Goal: Navigation & Orientation: Find specific page/section

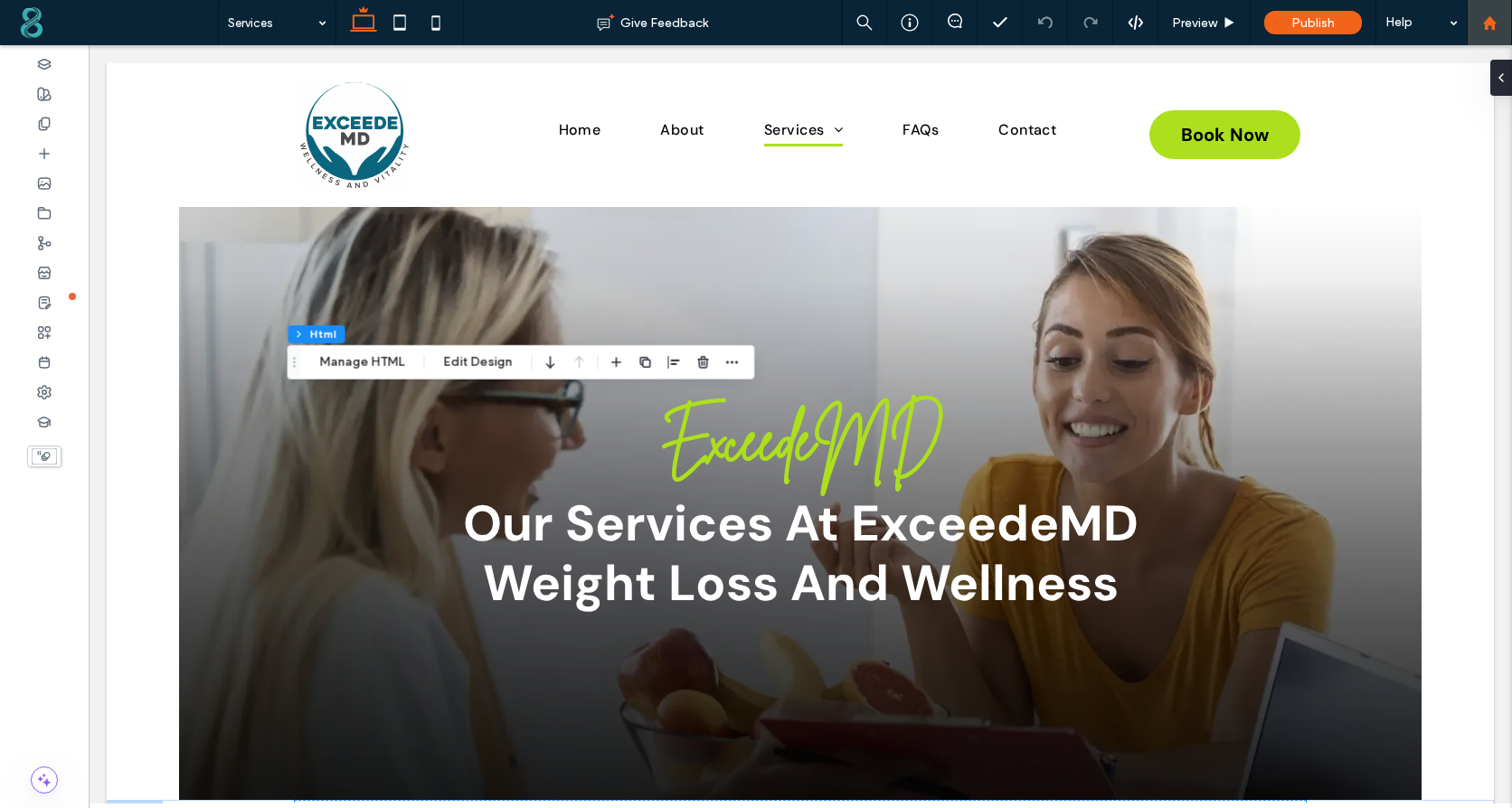
drag, startPoint x: 1498, startPoint y: 22, endPoint x: 1487, endPoint y: 17, distance: 12.1
click at [1498, 20] on div at bounding box center [1489, 22] width 43 height 15
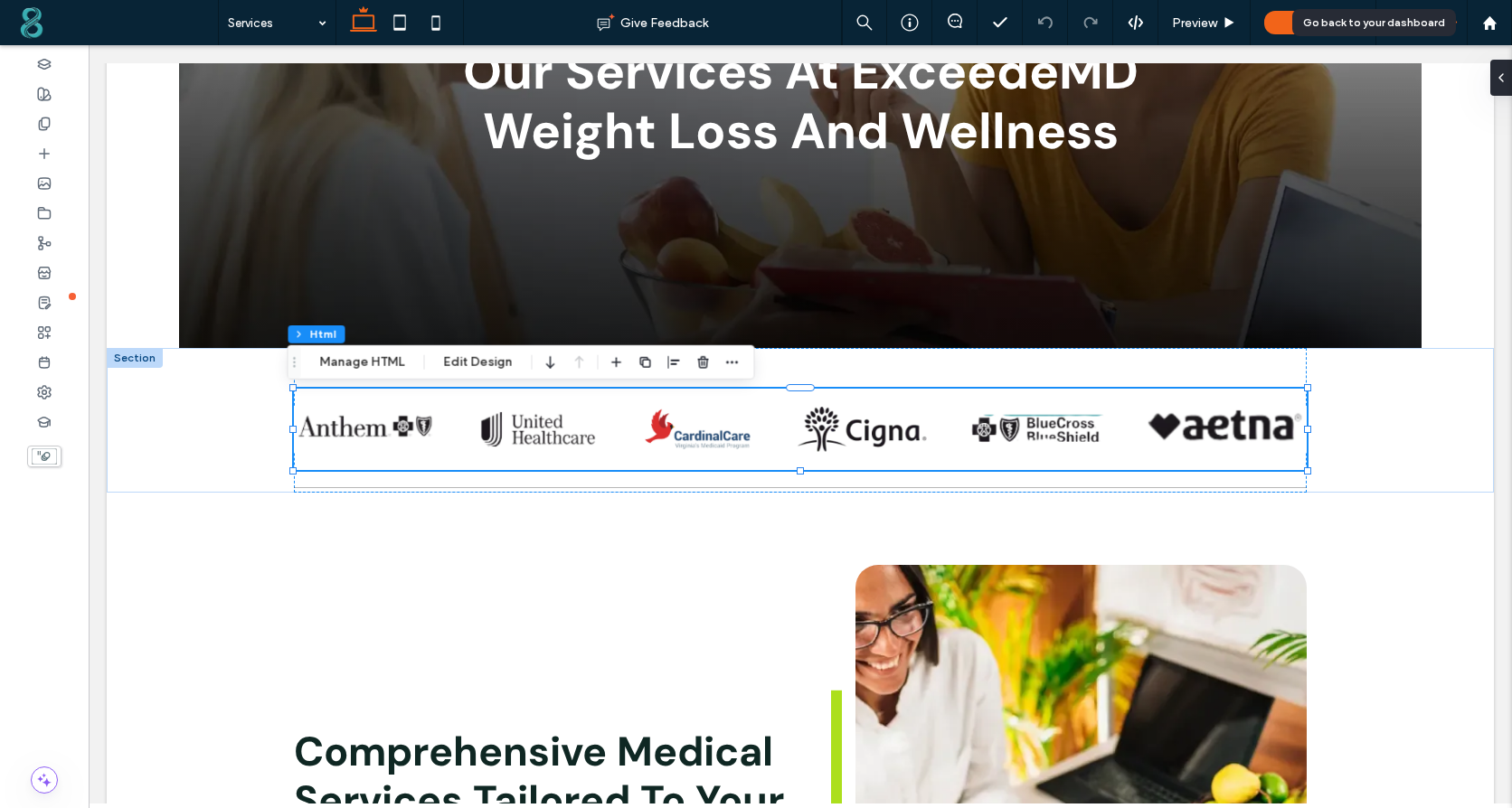
scroll to position [452, 0]
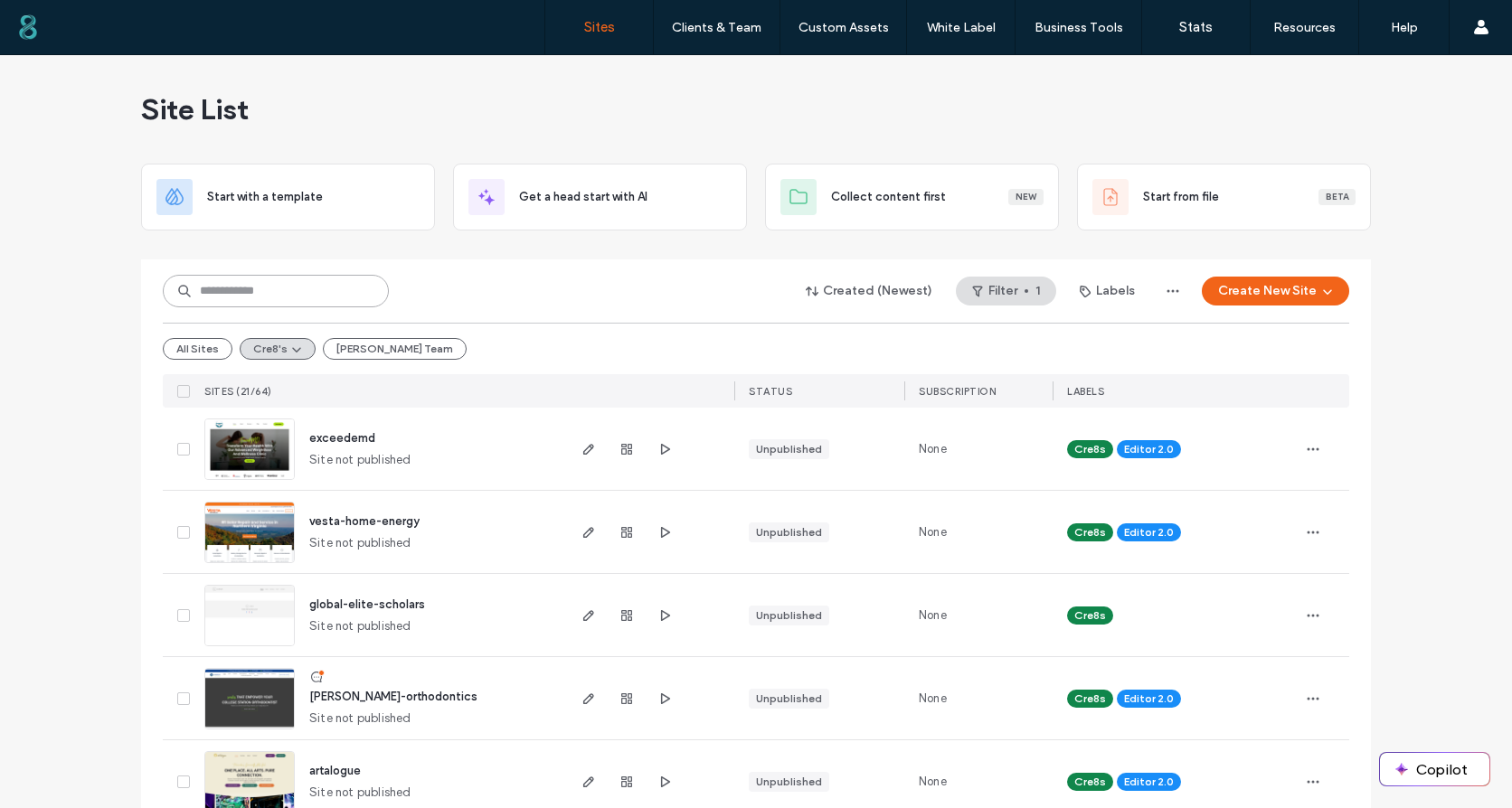
click at [287, 296] on input at bounding box center [275, 290] width 226 height 33
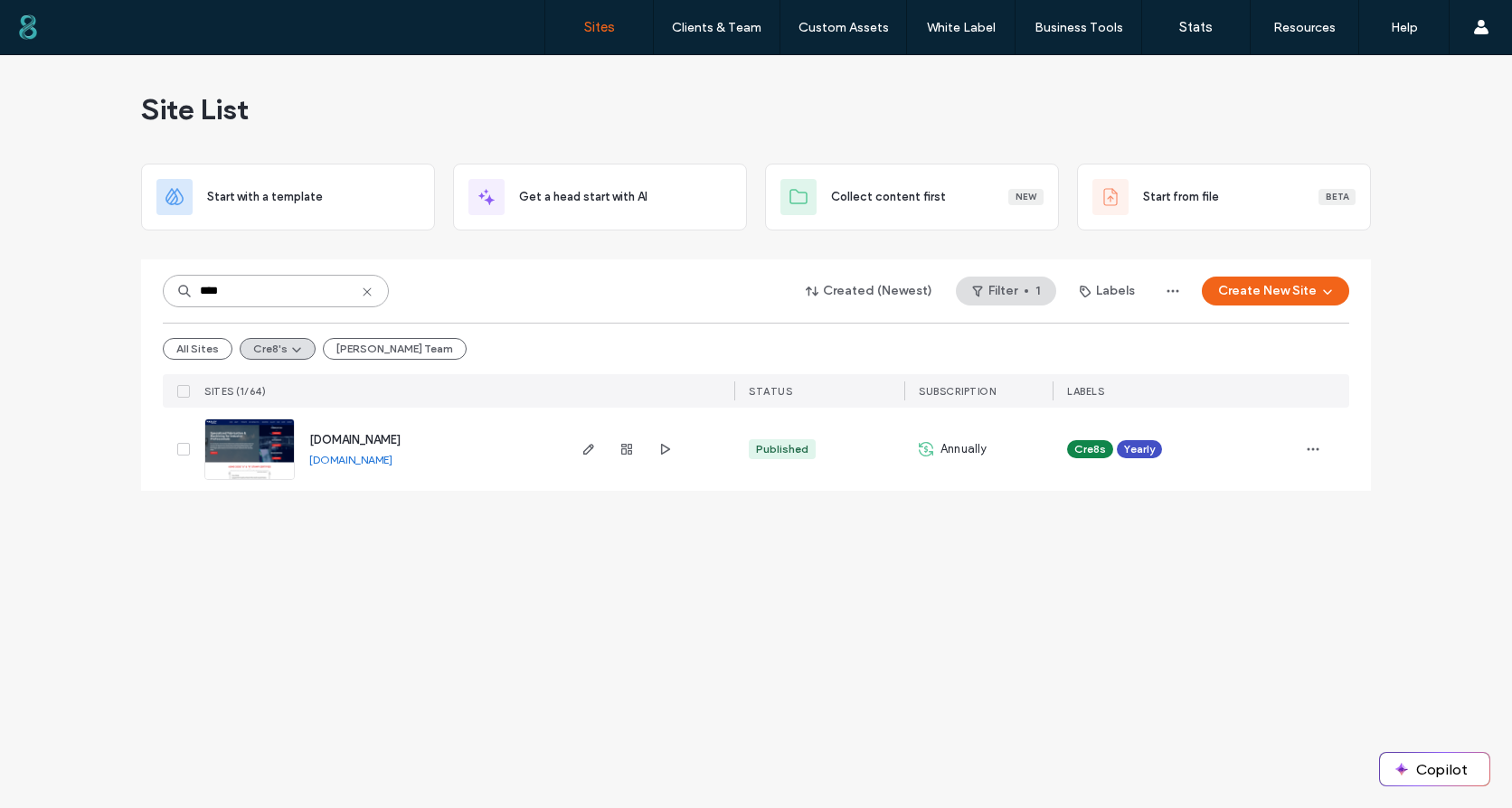
type input "****"
click at [621, 448] on icon "button" at bounding box center [626, 448] width 14 height 14
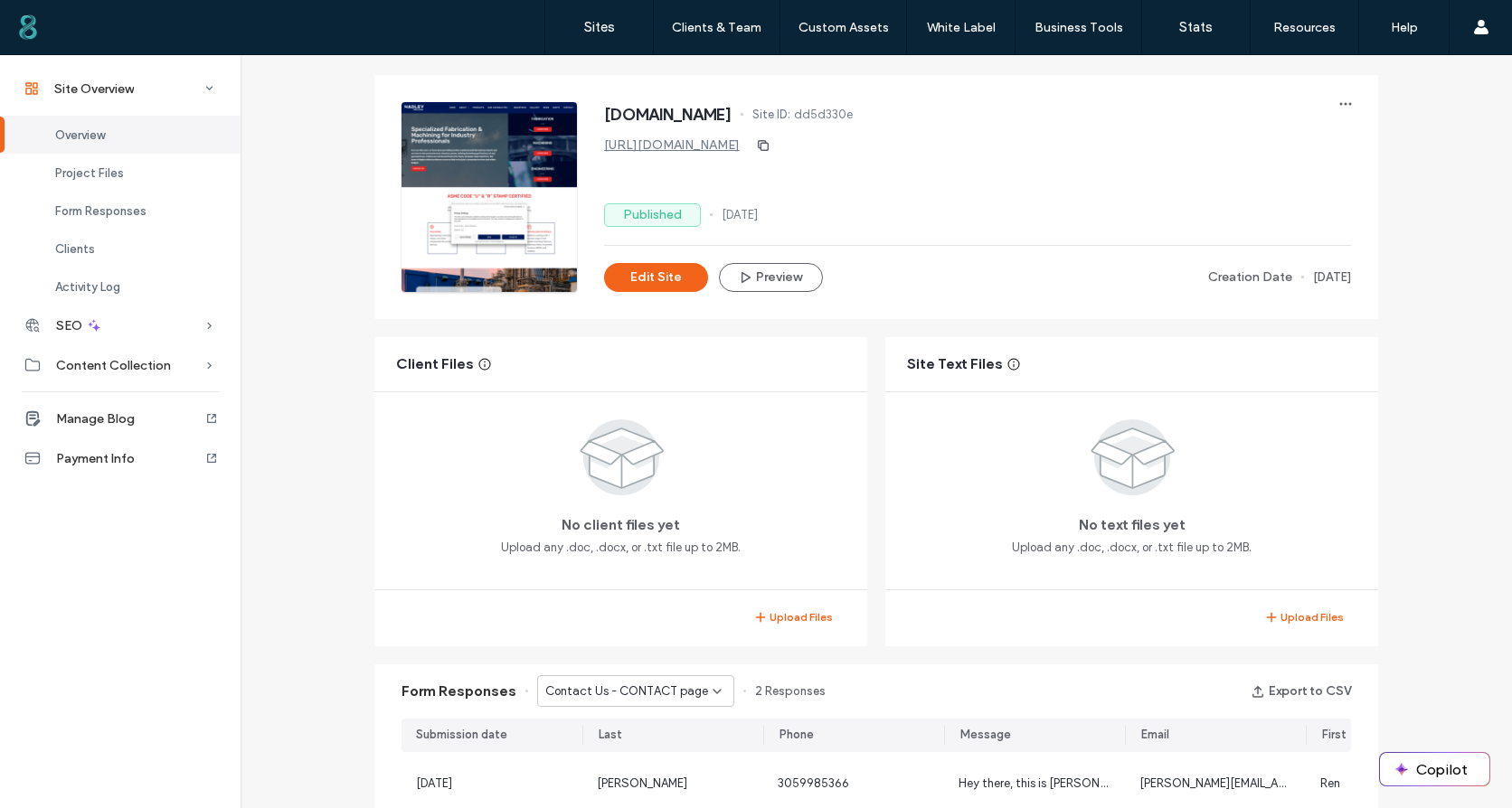
scroll to position [361, 0]
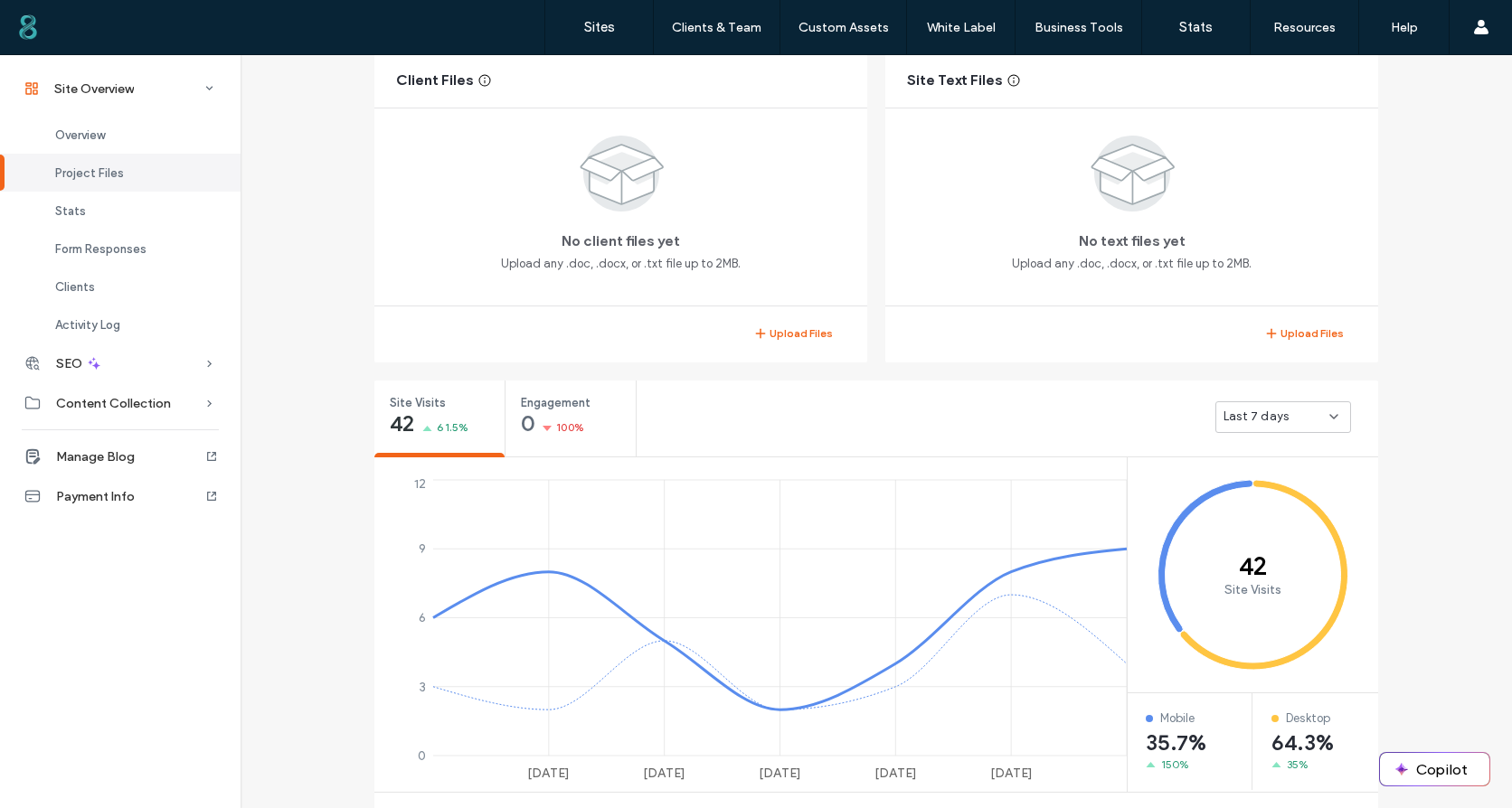
click at [1278, 410] on span "Last 7 days" at bounding box center [1255, 416] width 65 height 18
click at [1255, 511] on span "Last 30 days" at bounding box center [1253, 512] width 72 height 18
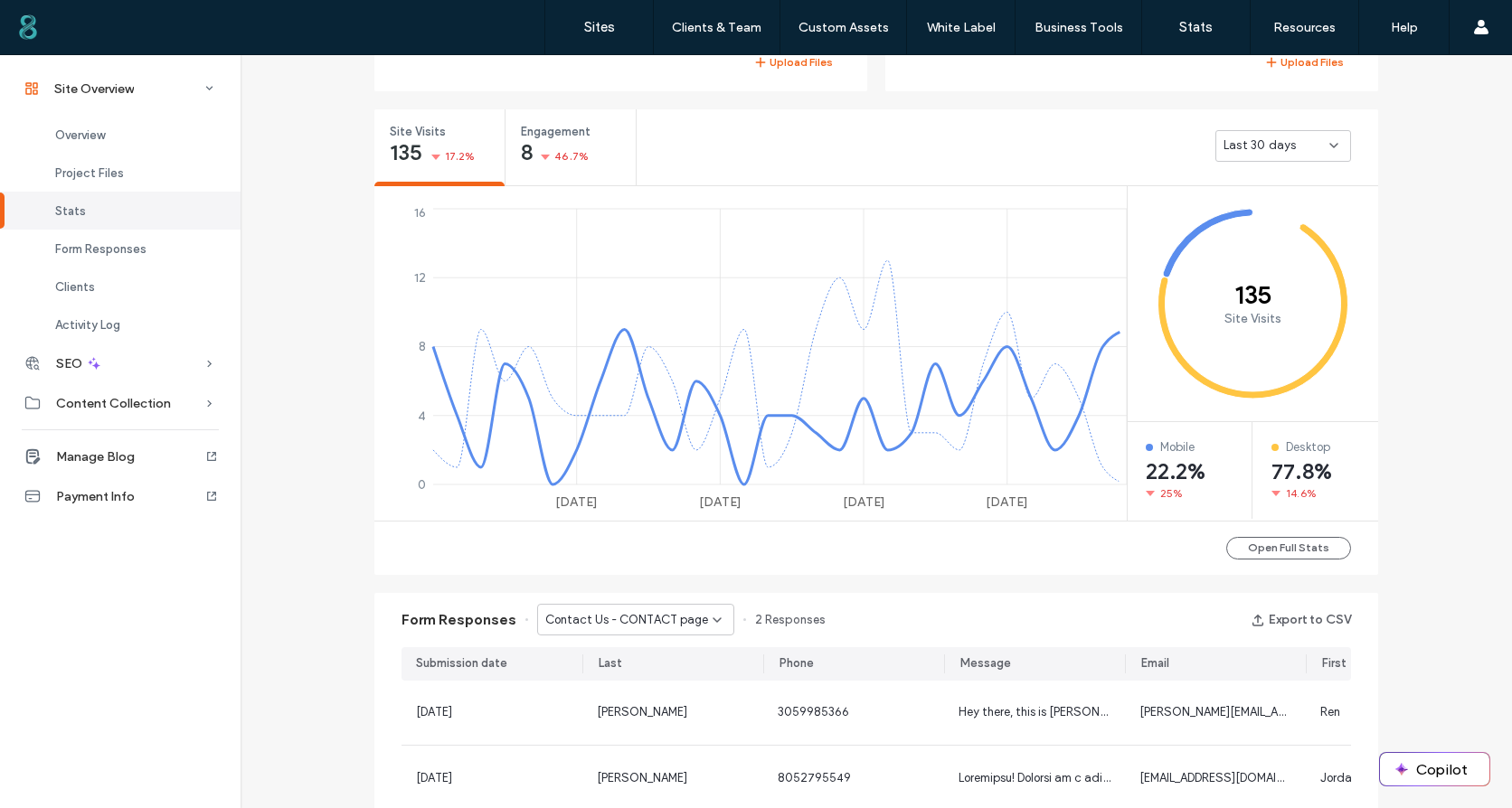
scroll to position [814, 0]
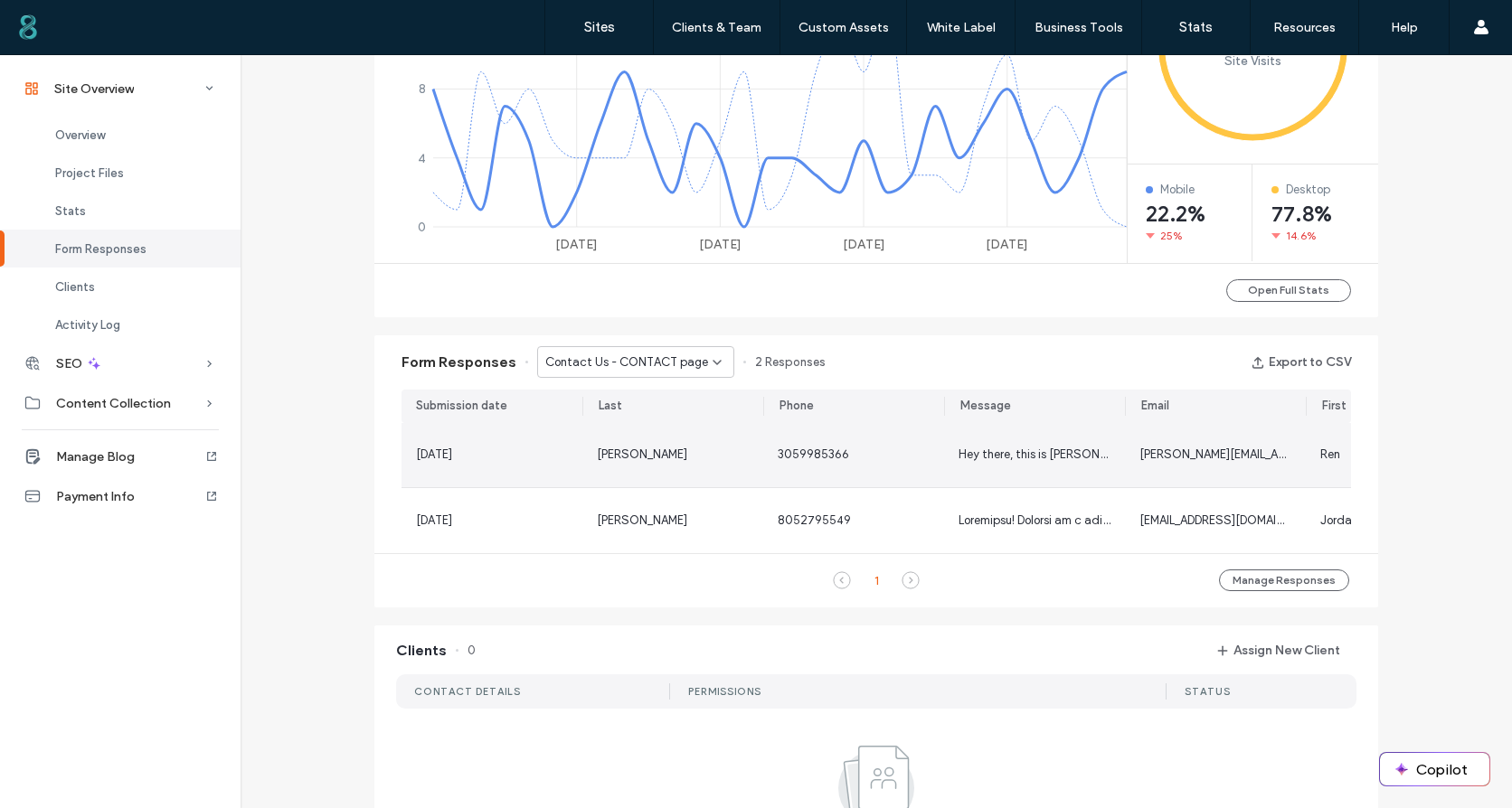
scroll to position [994, 0]
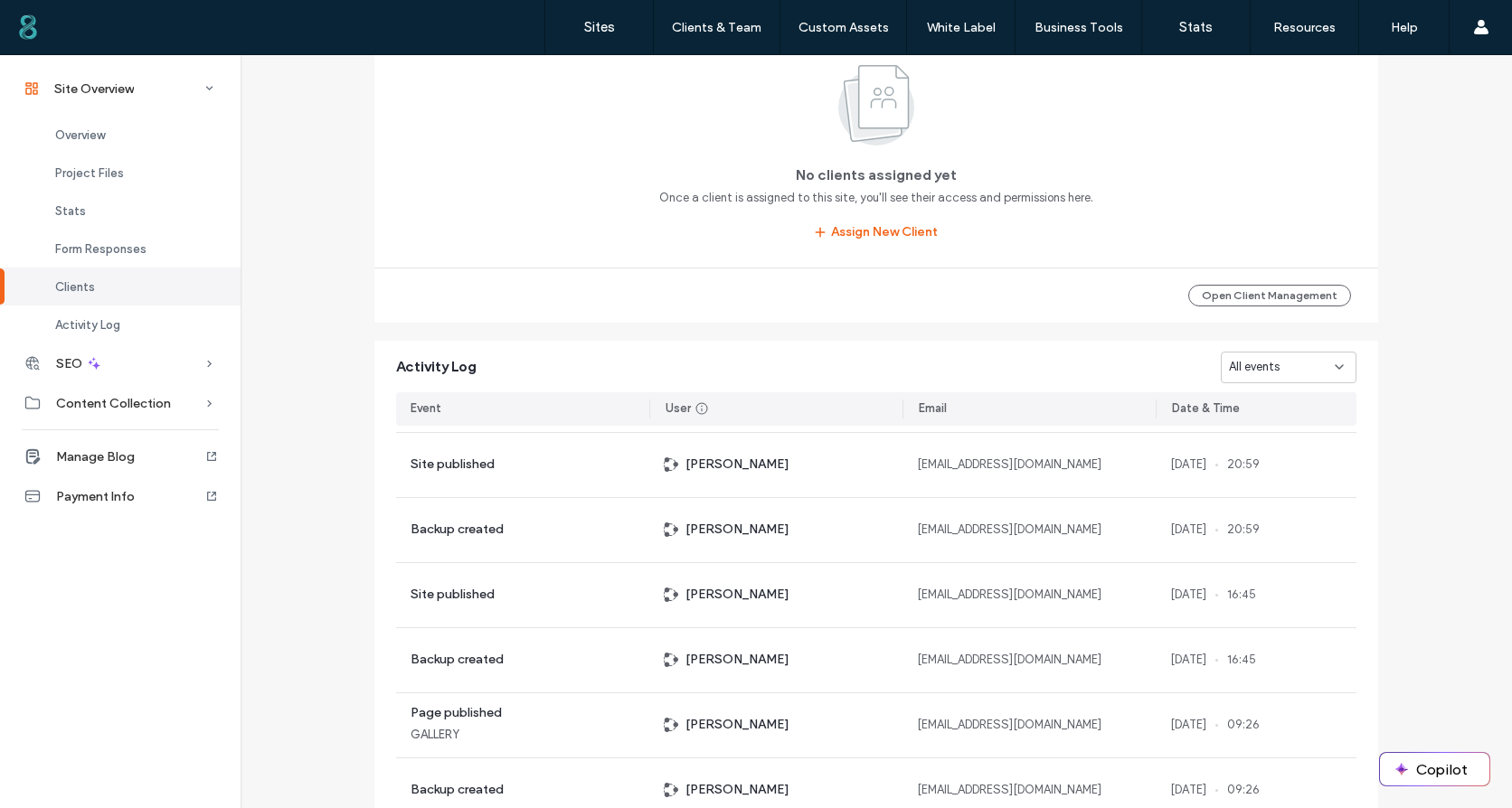
scroll to position [1673, 0]
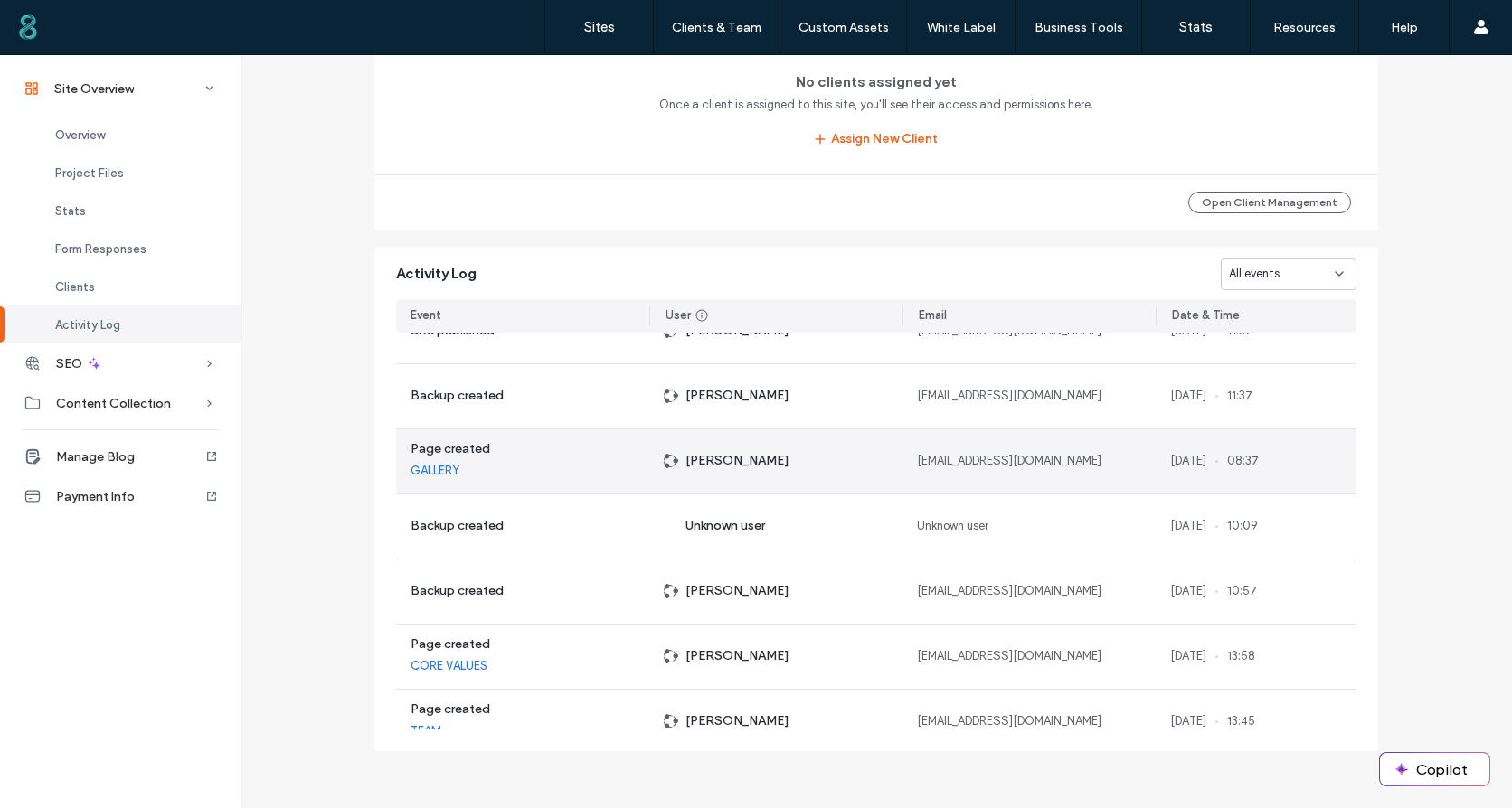
scroll to position [4106, 0]
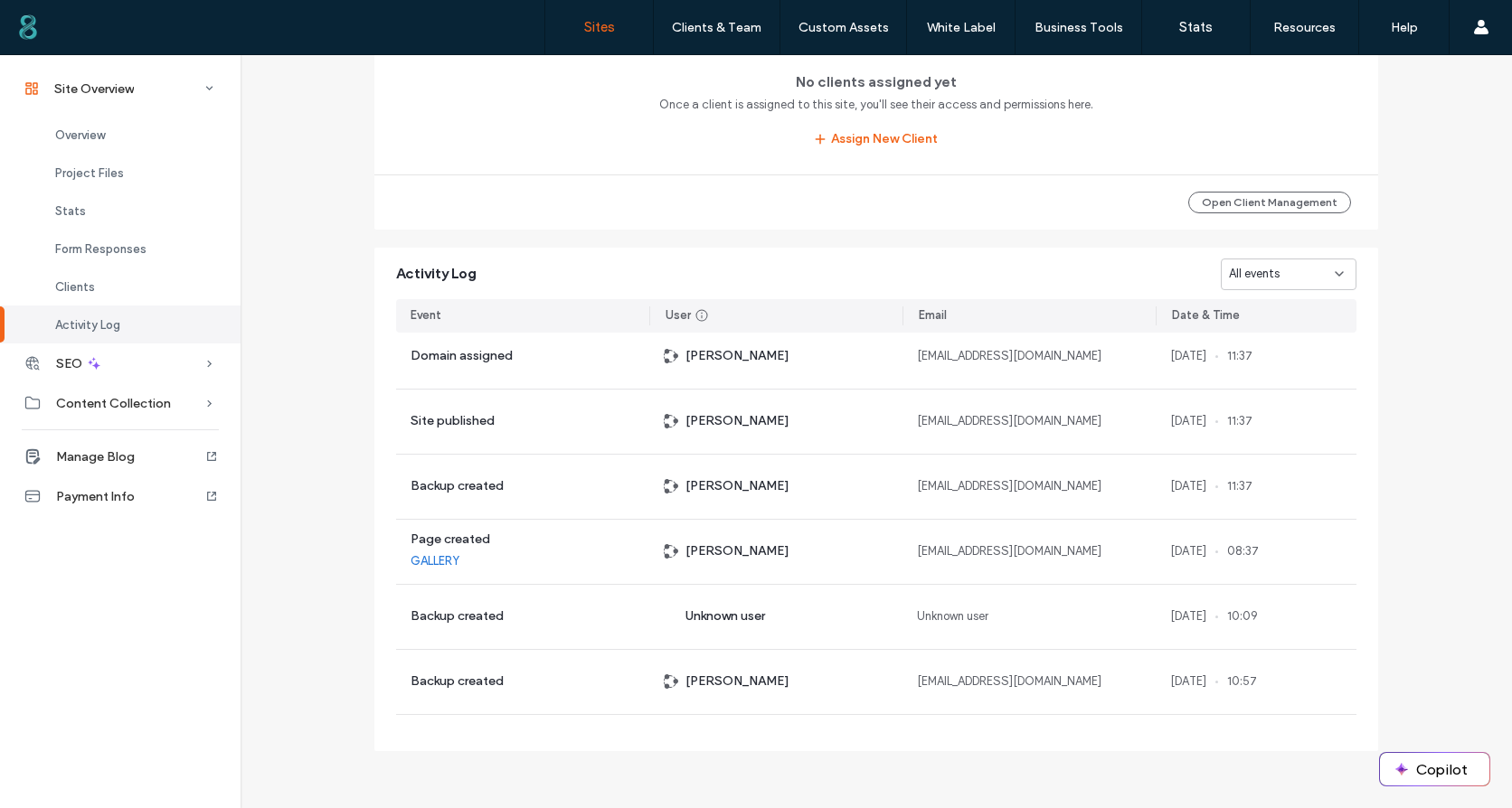
drag, startPoint x: 617, startPoint y: 28, endPoint x: 606, endPoint y: 28, distance: 11.0
click at [617, 28] on link "Sites" at bounding box center [599, 27] width 108 height 54
